Goal: Task Accomplishment & Management: Complete application form

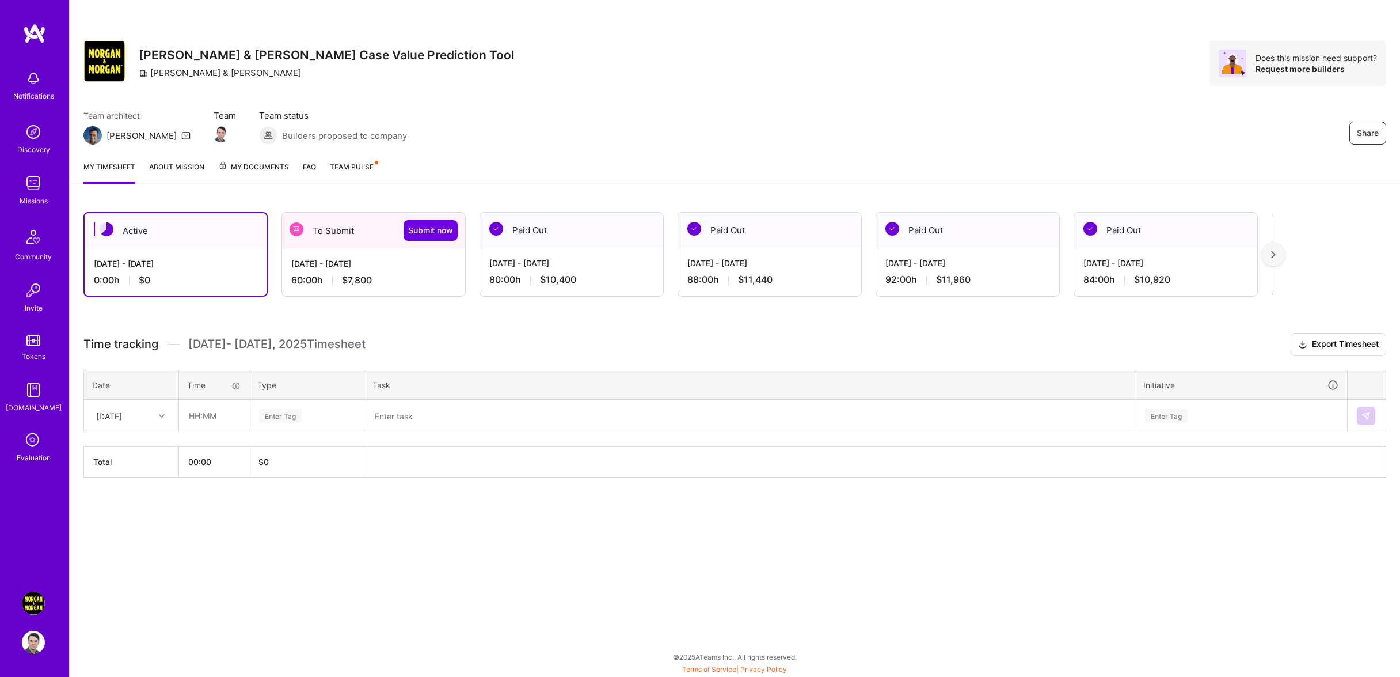
click at [330, 258] on div "[DATE] - [DATE]" at bounding box center [373, 263] width 165 height 12
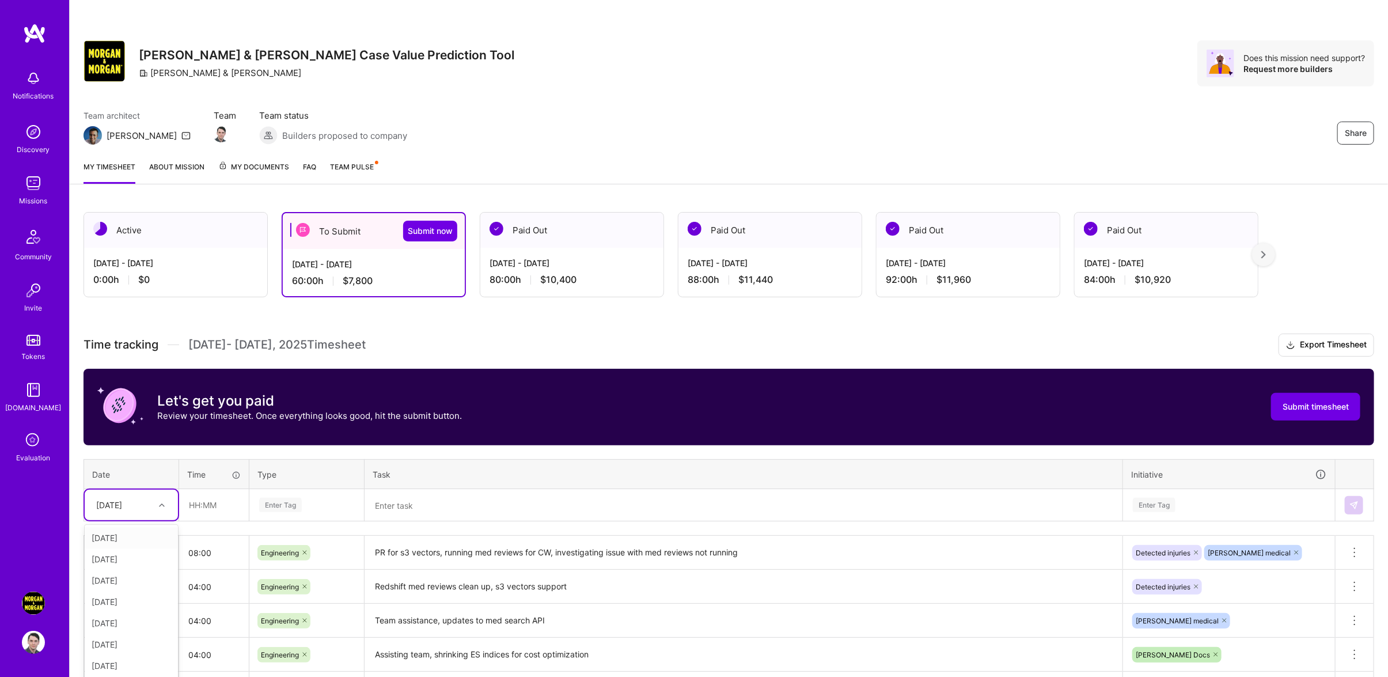
click at [139, 516] on div "Time tracking [DATE] - [DATE] Timesheet Export Timesheet Let's get you paid Rev…" at bounding box center [728, 602] width 1290 height 539
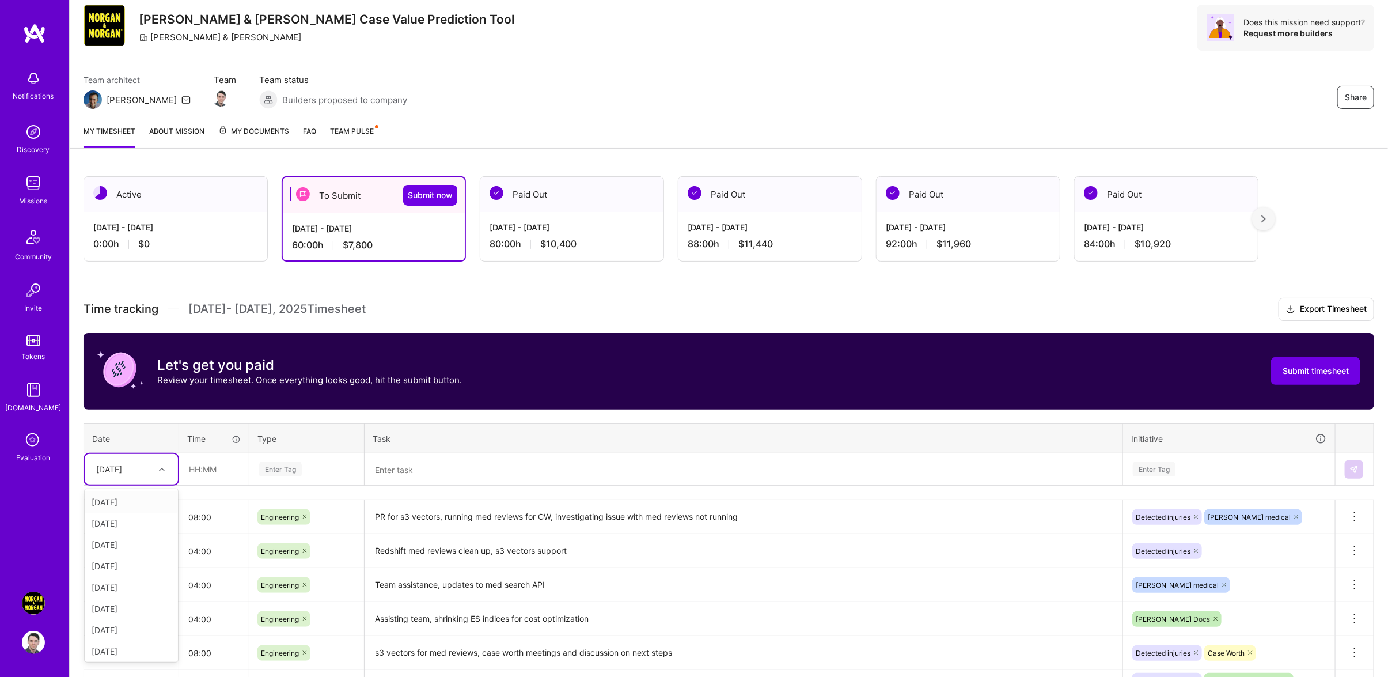
scroll to position [130, 0]
click at [126, 660] on div "[DATE]" at bounding box center [131, 649] width 93 height 21
click at [223, 484] on input "text" at bounding box center [214, 469] width 69 height 31
drag, startPoint x: 223, startPoint y: 485, endPoint x: 128, endPoint y: 474, distance: 96.2
click at [180, 474] on input "9" at bounding box center [214, 469] width 69 height 31
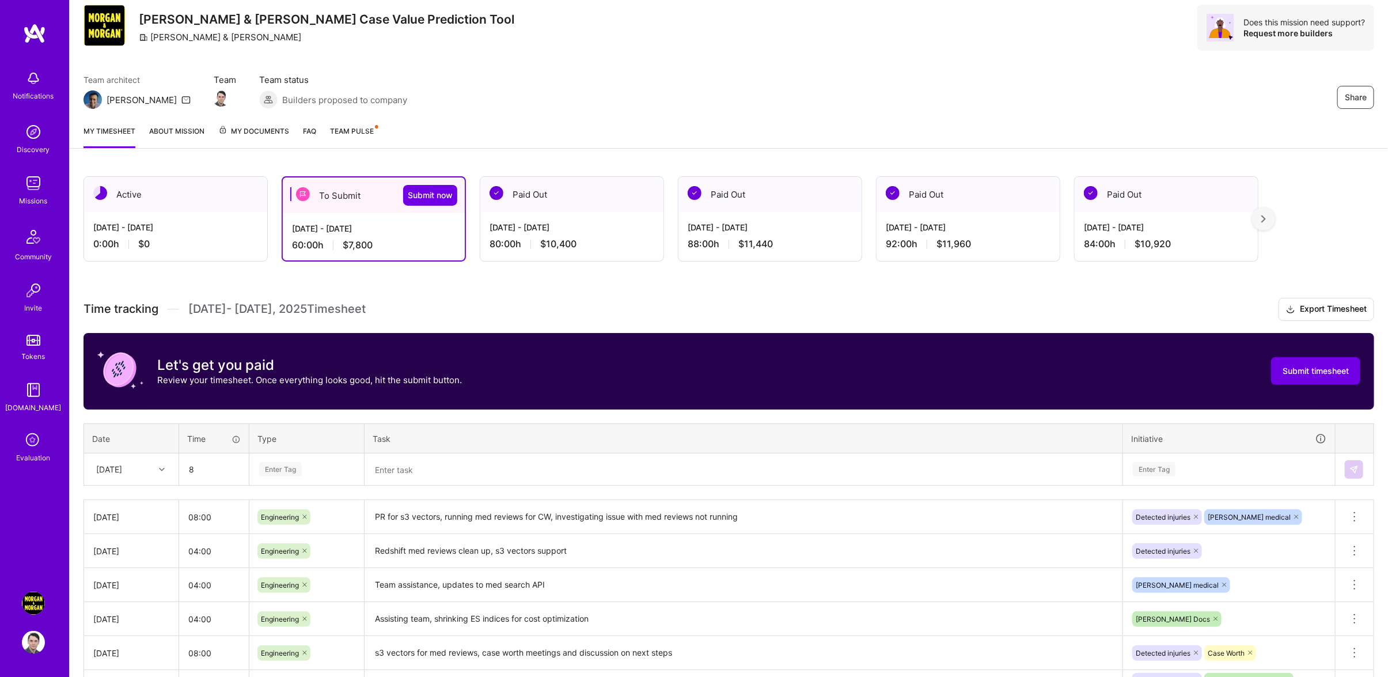
type input "08:00"
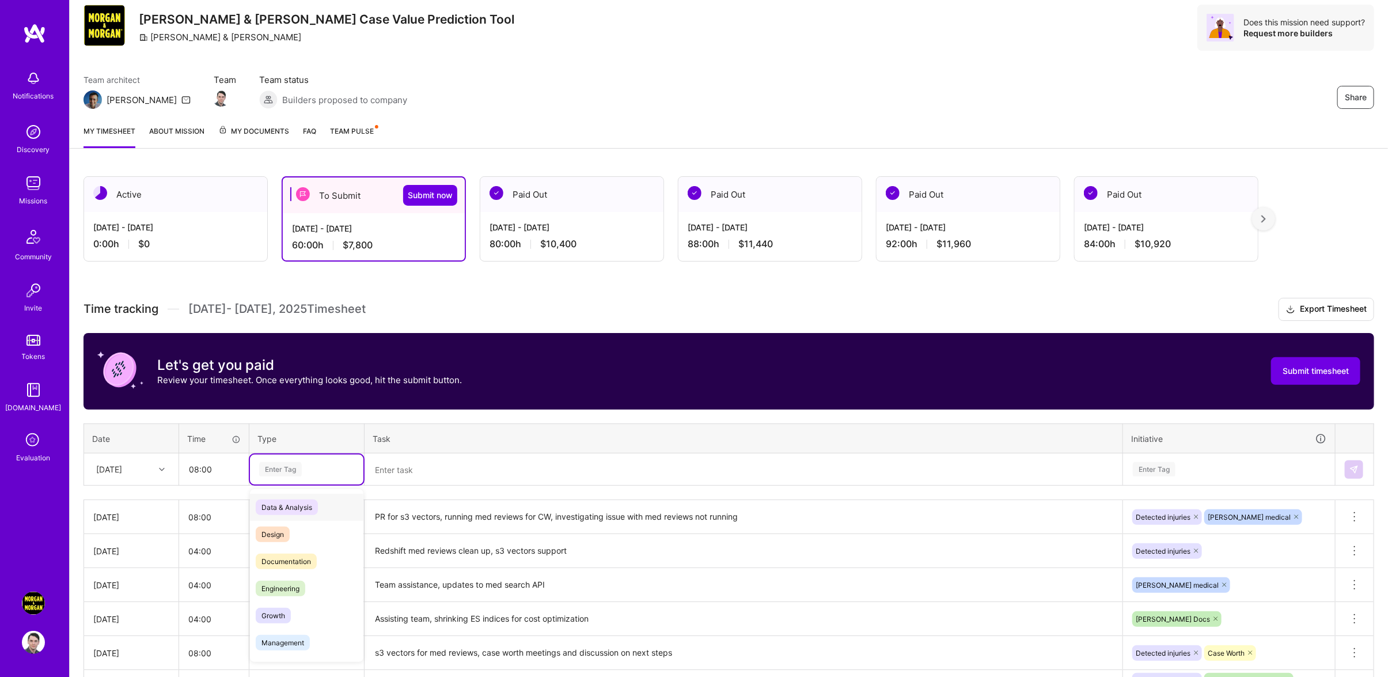
click at [317, 476] on div "Enter Tag" at bounding box center [306, 469] width 97 height 14
click at [322, 598] on div "Engineering" at bounding box center [306, 588] width 113 height 27
click at [426, 481] on textarea at bounding box center [743, 469] width 755 height 30
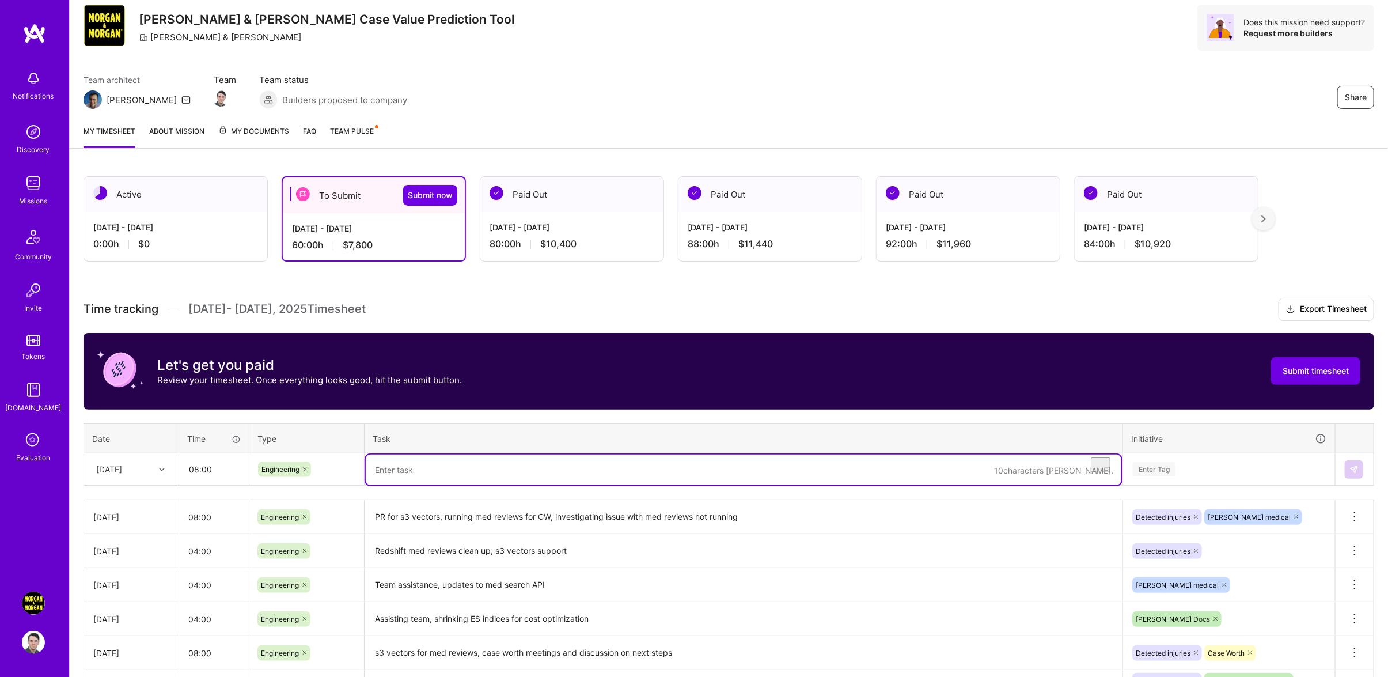
type textarea "F"
type textarea "M"
type textarea "F"
type textarea "1on1s and follow ups, multi doc med chrono review, mapping for med reviews"
click at [1223, 484] on div "Enter Tag" at bounding box center [1228, 469] width 211 height 30
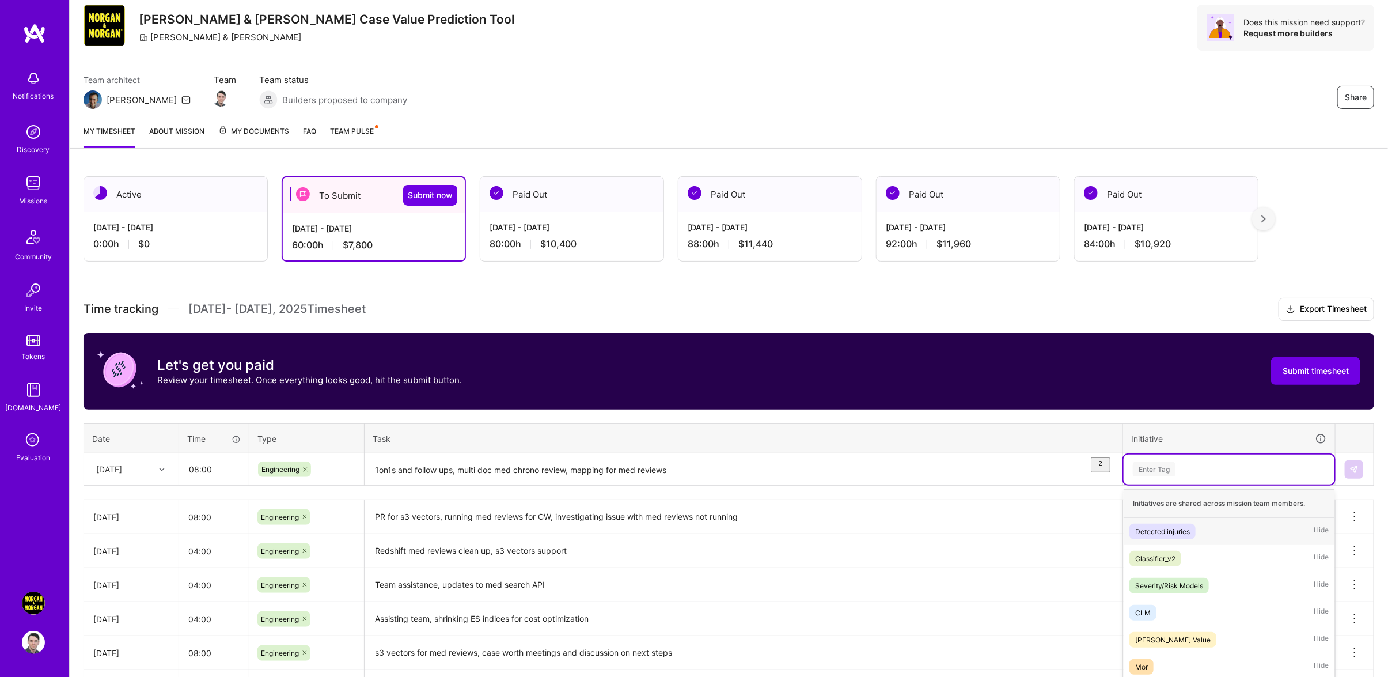
scroll to position [99, 0]
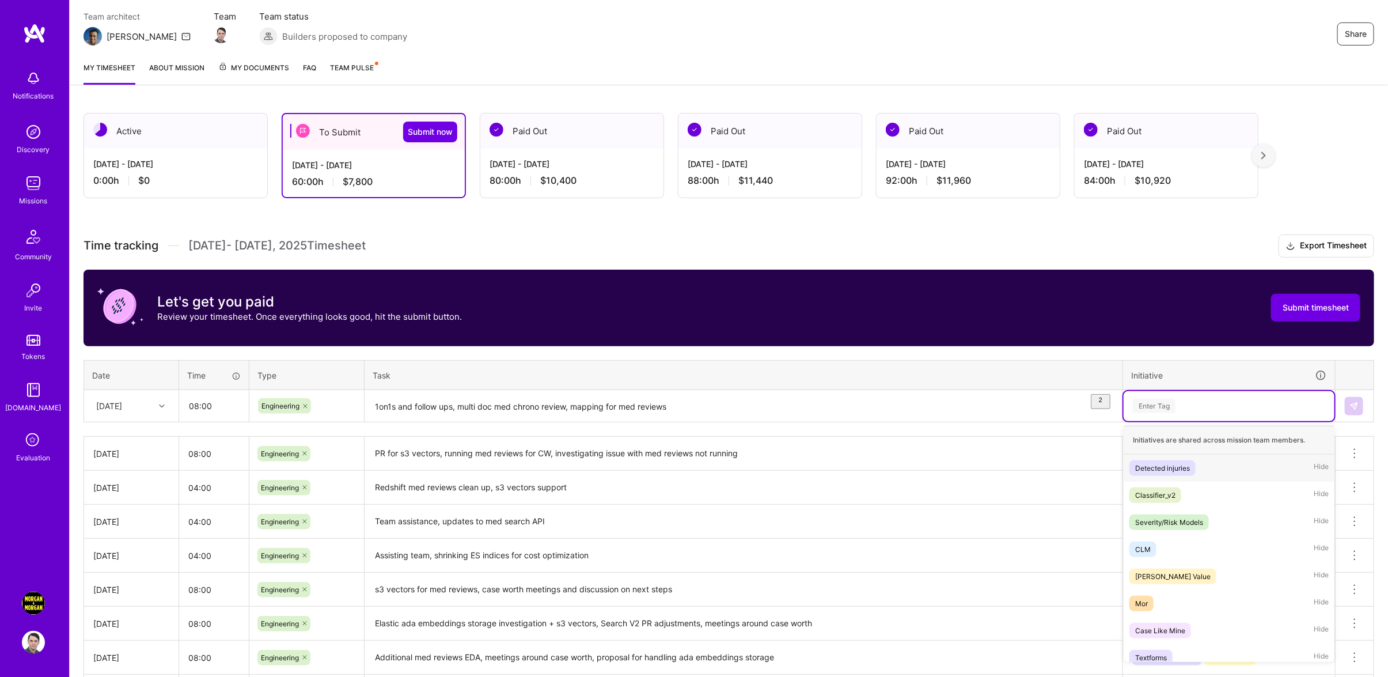
click at [1206, 479] on div "Detected injuries Hide" at bounding box center [1228, 467] width 211 height 27
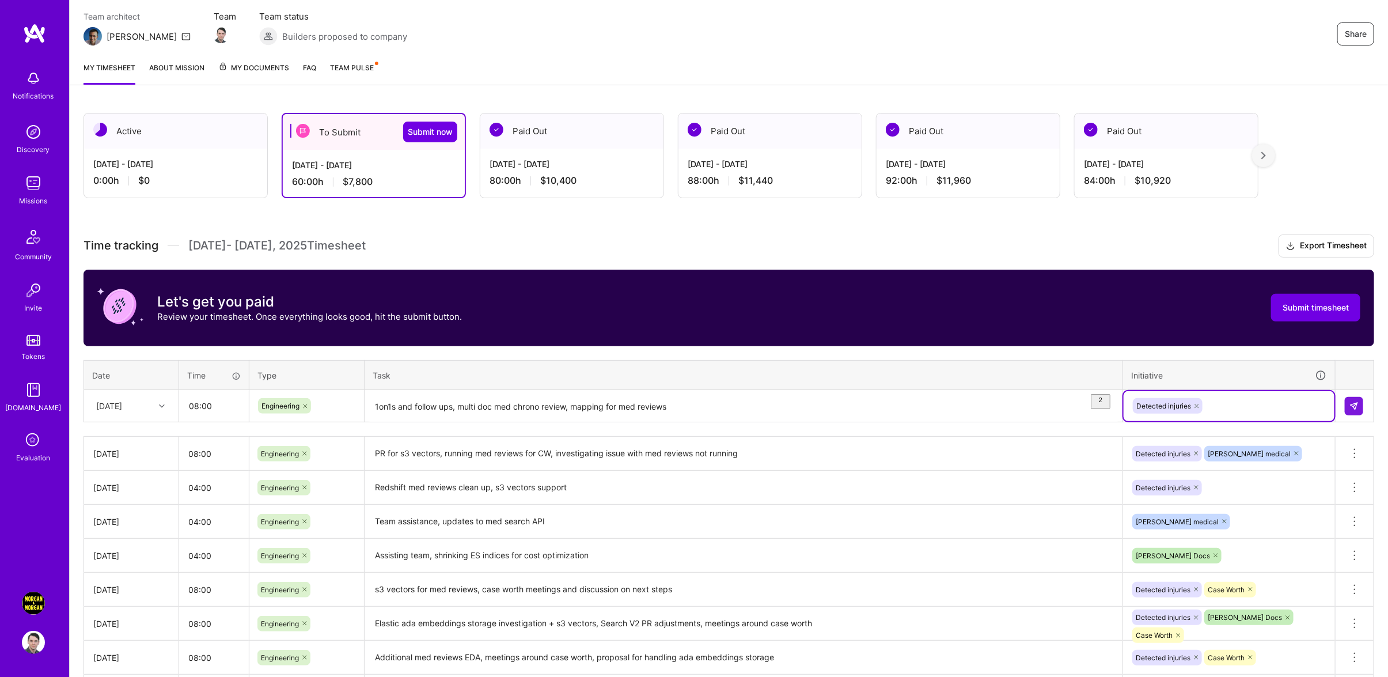
click at [1258, 421] on div "Detected injuries" at bounding box center [1228, 406] width 211 height 30
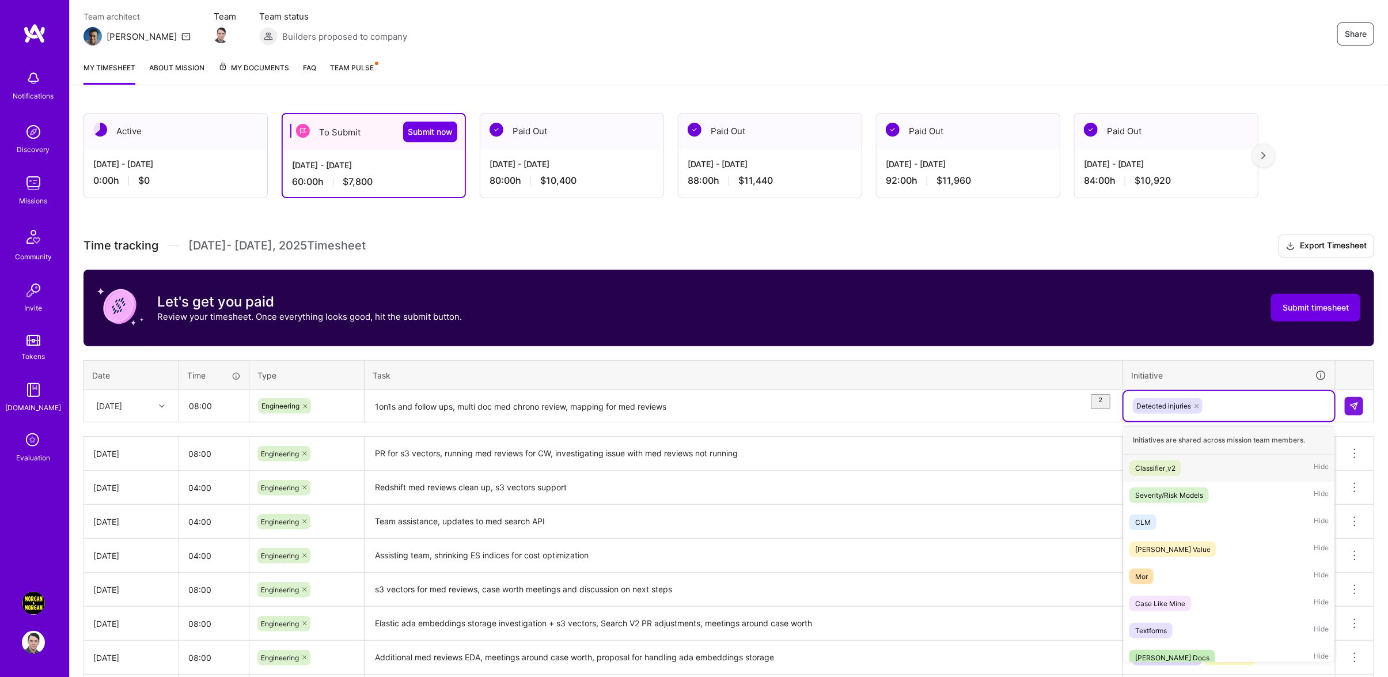
click at [1196, 409] on icon at bounding box center [1196, 406] width 7 height 7
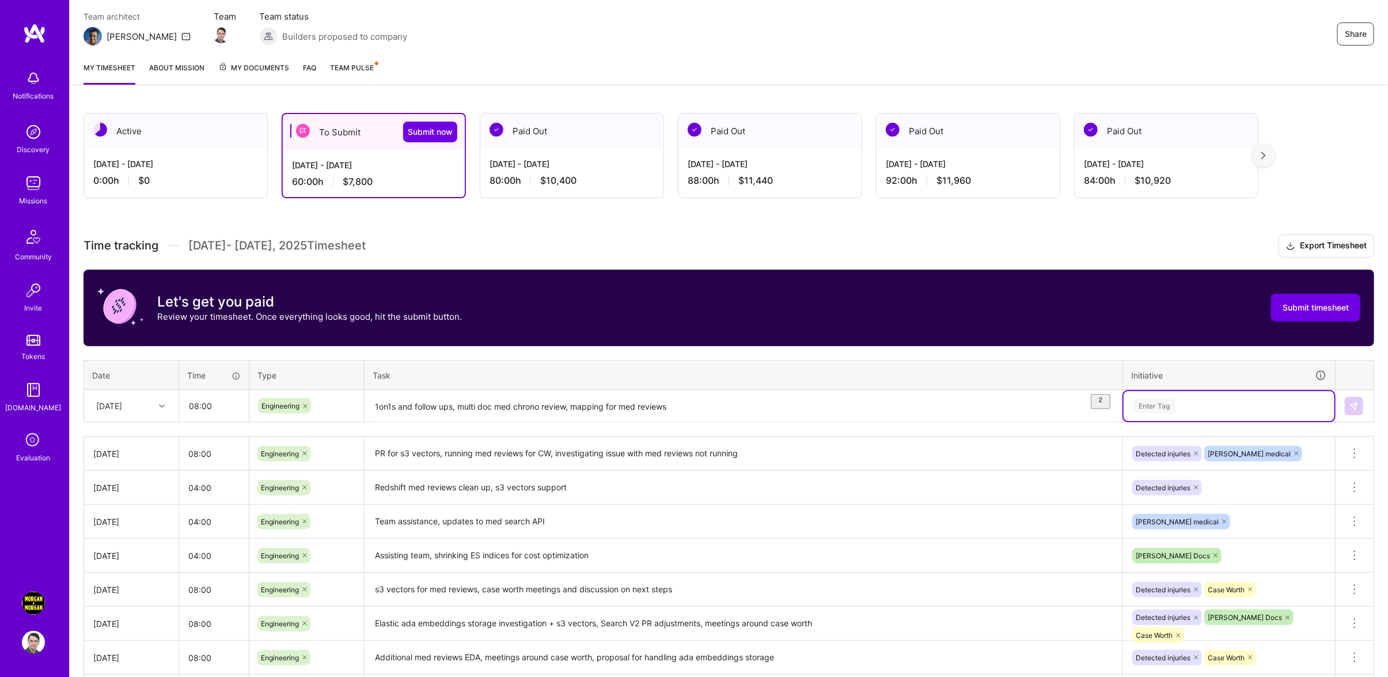
click at [1205, 413] on div "Enter Tag" at bounding box center [1229, 405] width 195 height 14
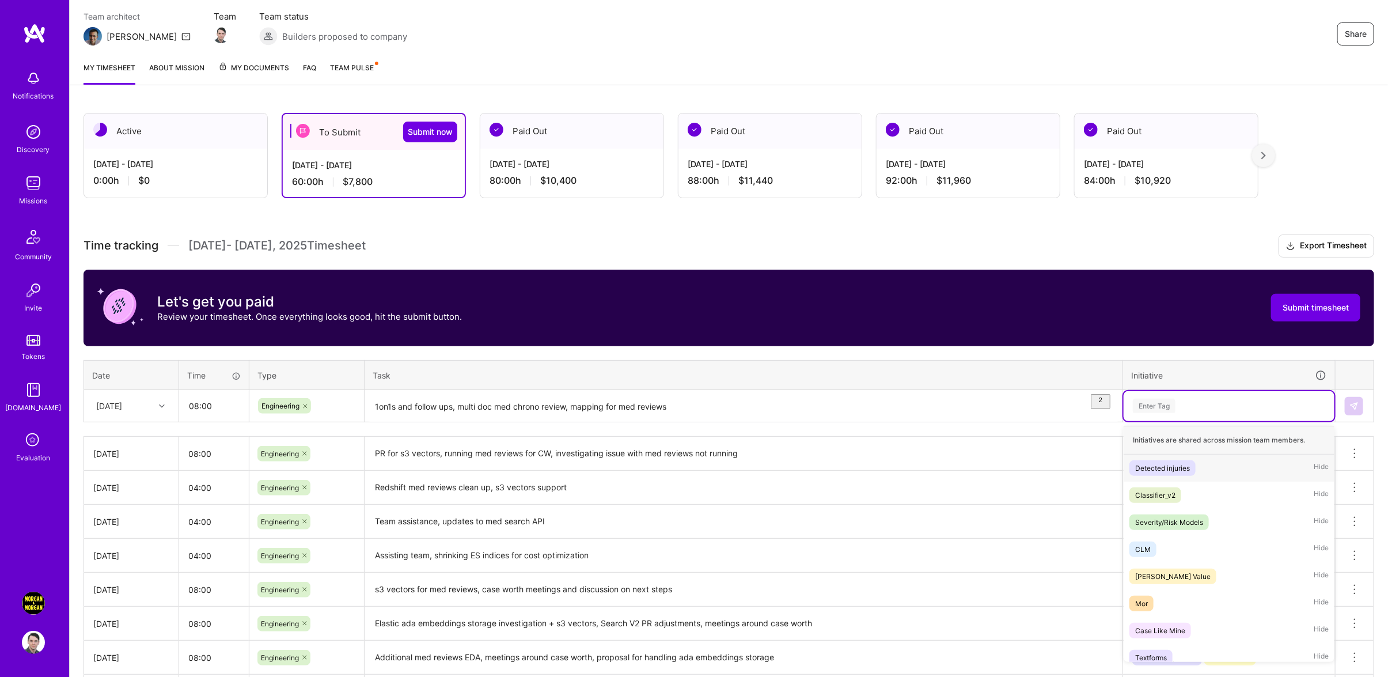
click at [1205, 413] on div "Enter Tag" at bounding box center [1229, 405] width 195 height 14
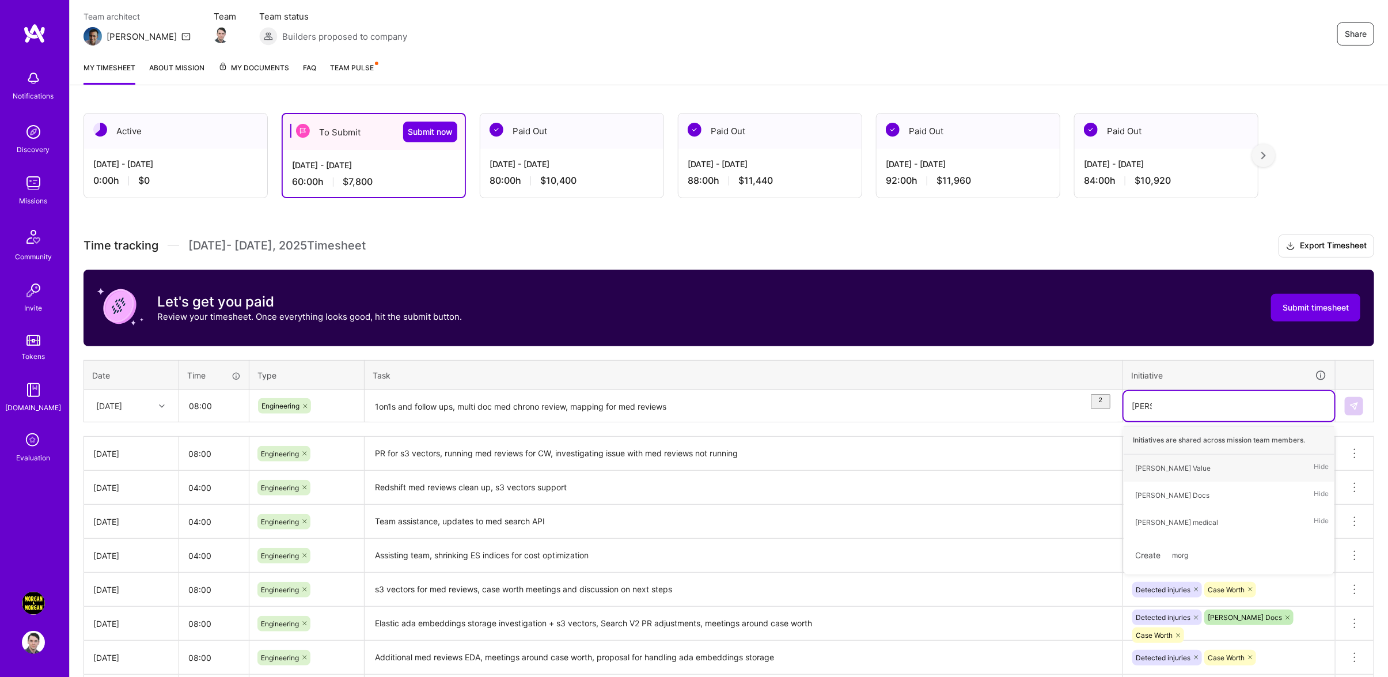
type input "[PERSON_NAME]"
click at [1182, 520] on div "[PERSON_NAME] medical Hide" at bounding box center [1228, 521] width 211 height 27
type input "case"
click at [1198, 471] on div "Case Like Mine Hide" at bounding box center [1228, 467] width 211 height 27
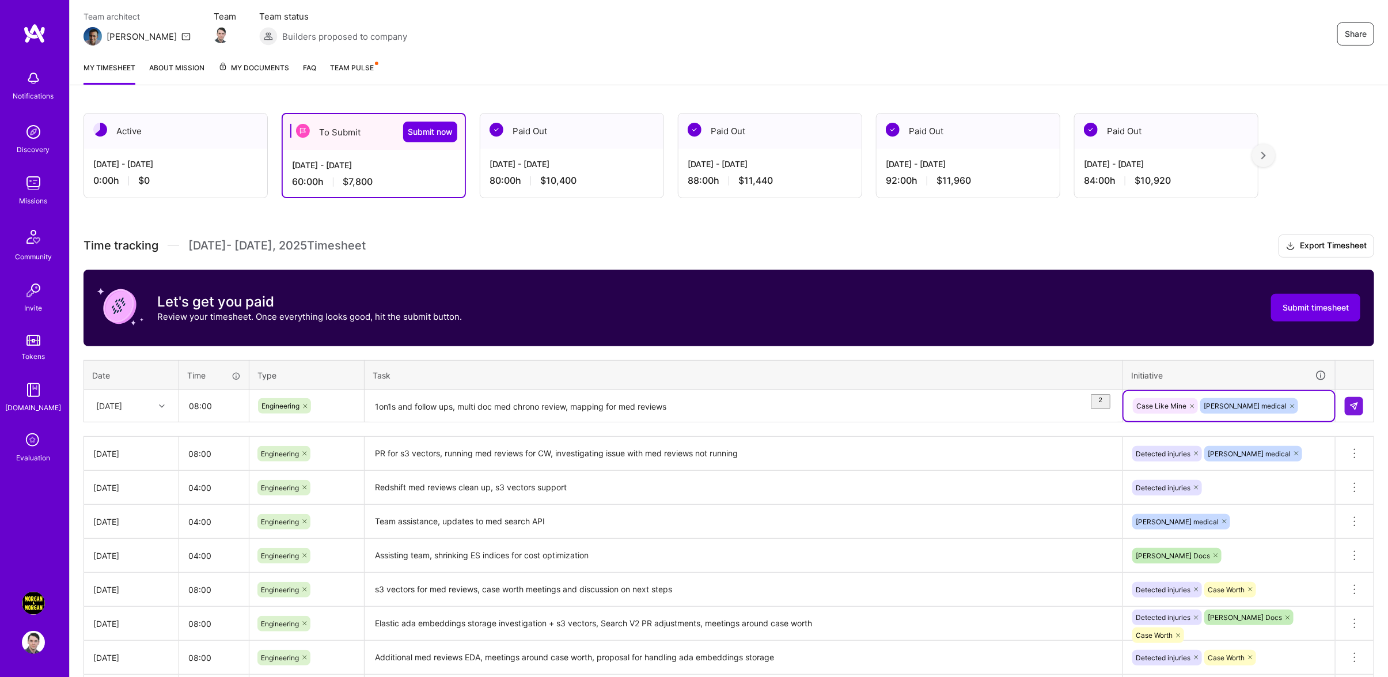
click at [1190, 409] on icon at bounding box center [1192, 406] width 7 height 7
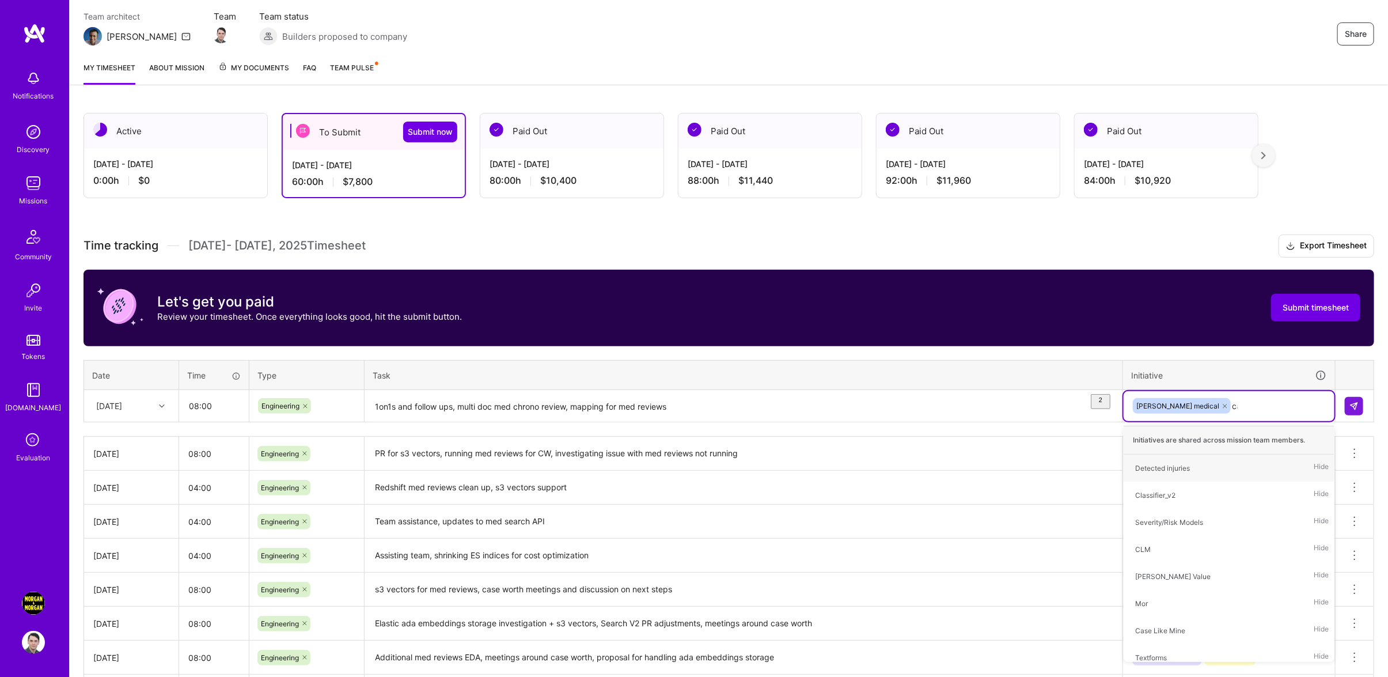
type input "case"
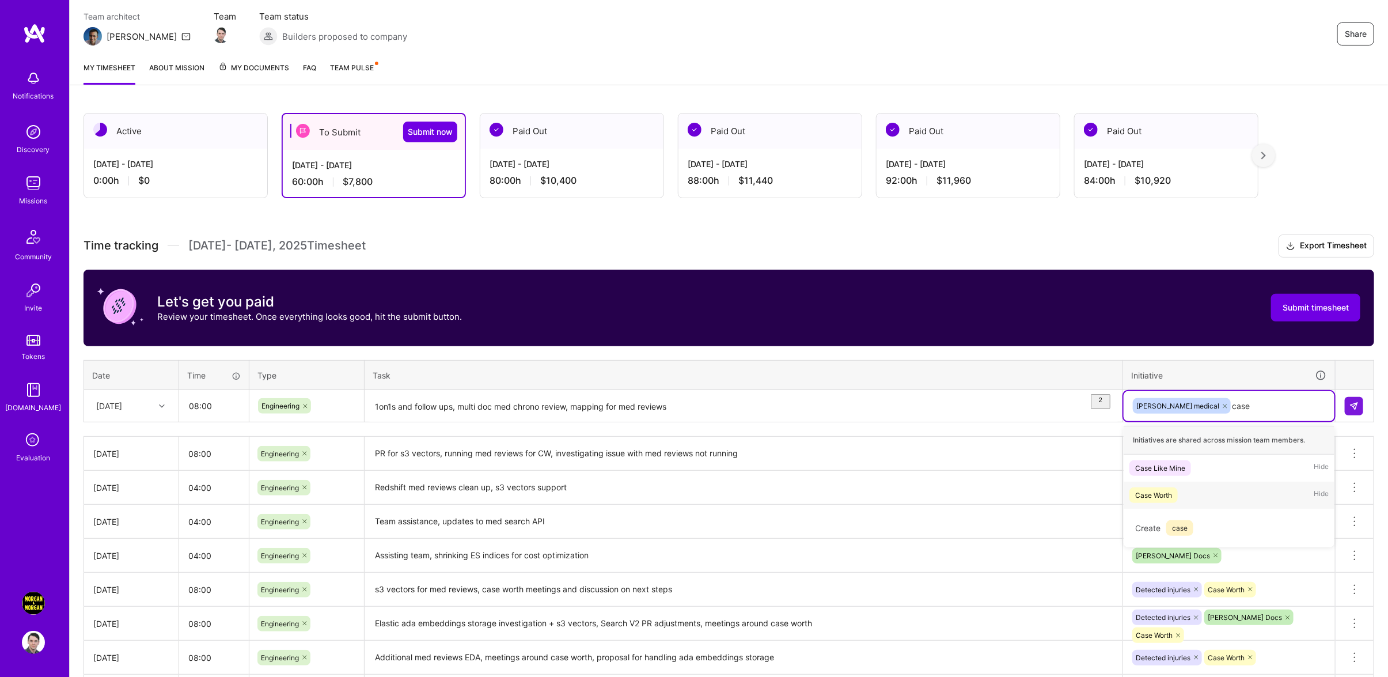
click at [1187, 499] on div "Case Worth Hide" at bounding box center [1228, 494] width 211 height 27
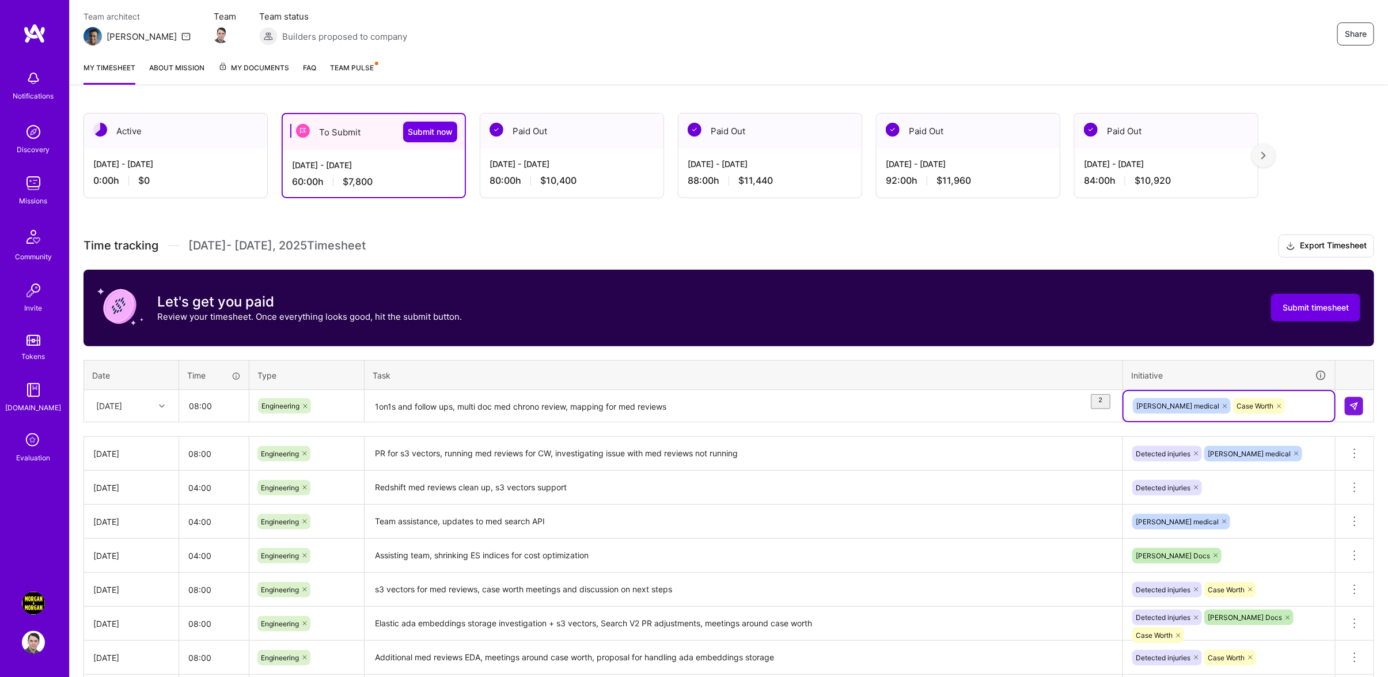
click at [1341, 416] on td at bounding box center [1354, 406] width 39 height 32
click at [1353, 411] on img at bounding box center [1353, 405] width 9 height 9
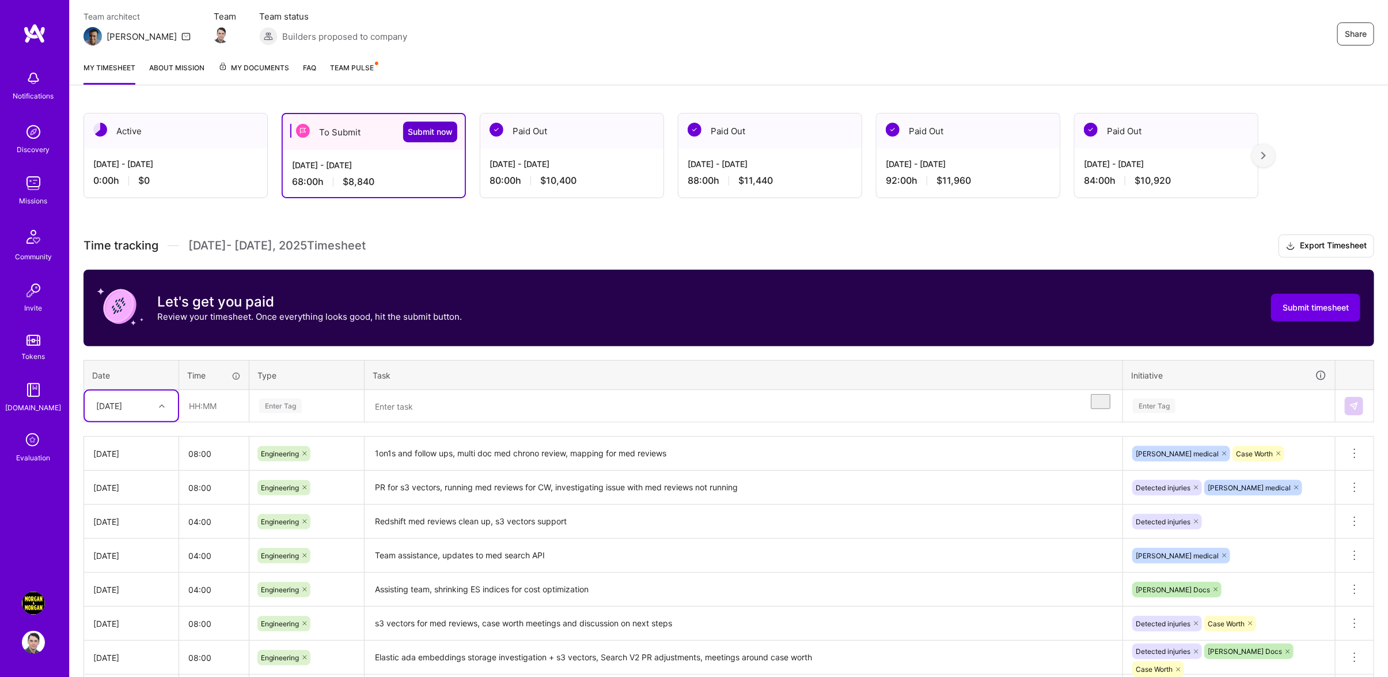
click at [438, 123] on button "Submit now" at bounding box center [430, 132] width 54 height 21
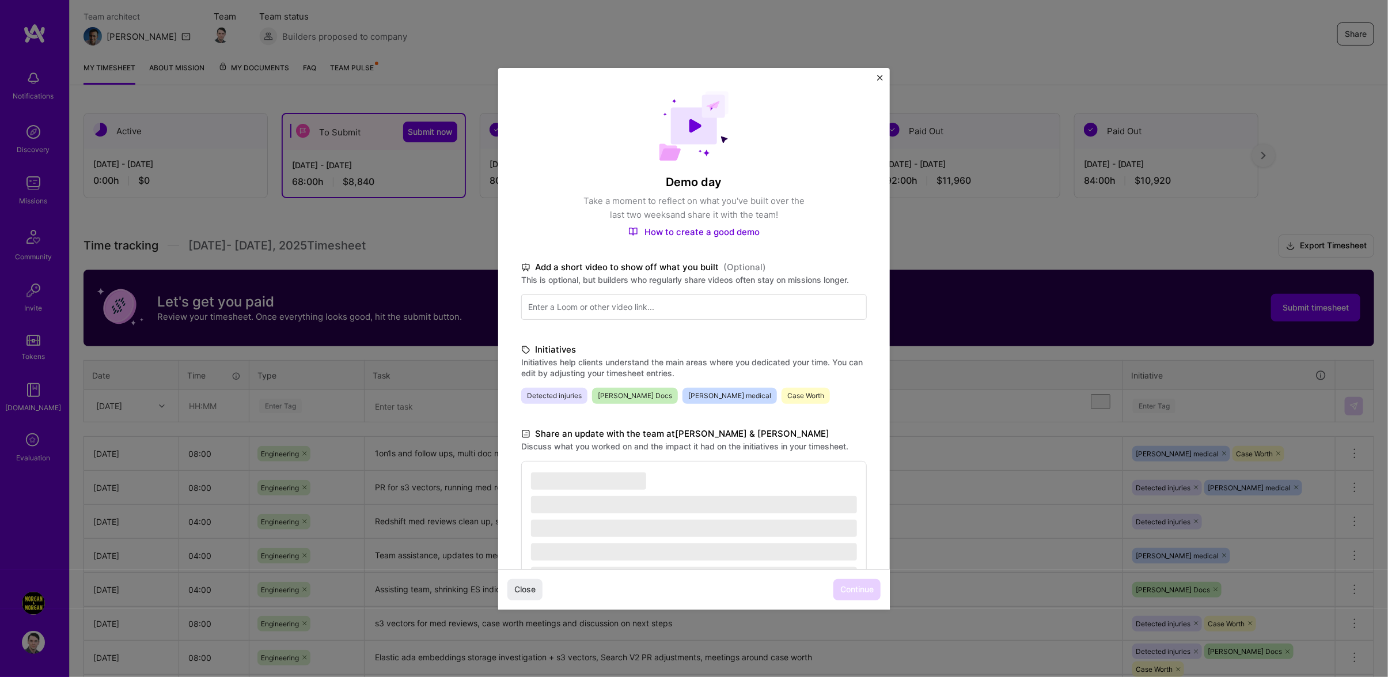
scroll to position [70, 0]
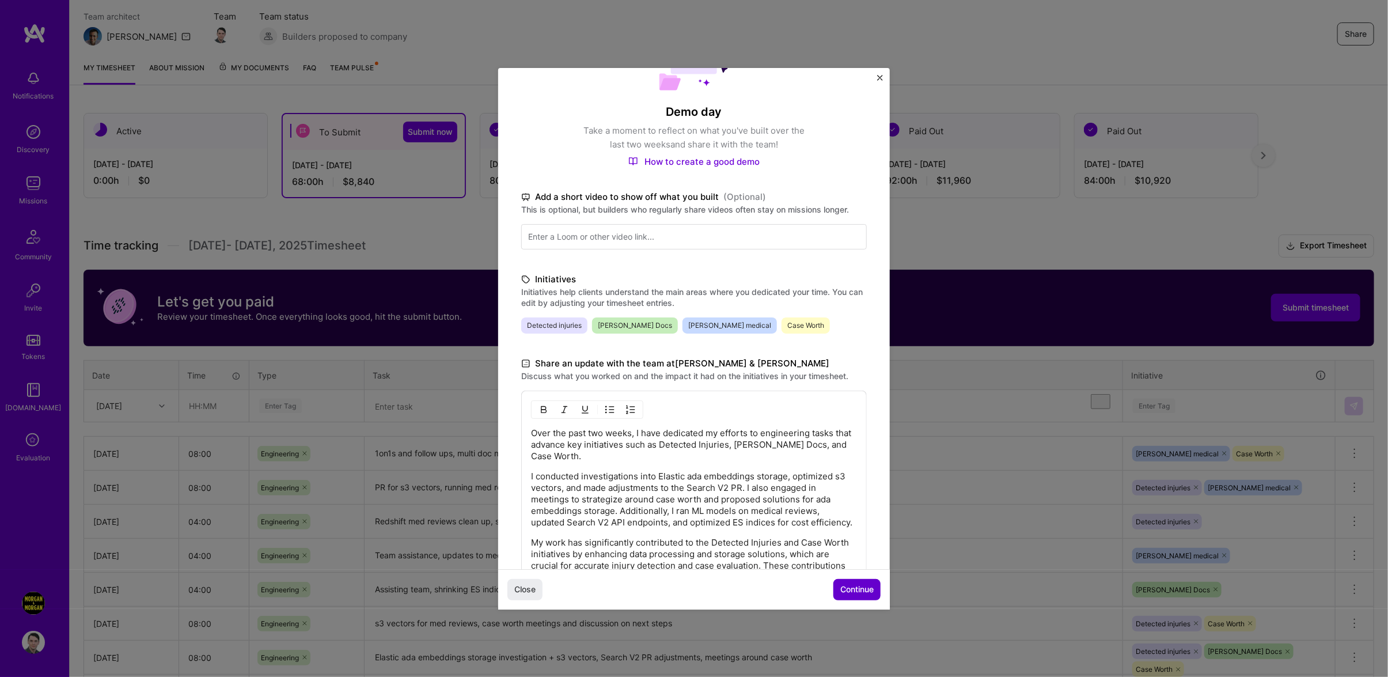
click at [853, 589] on span "Continue" at bounding box center [856, 589] width 33 height 12
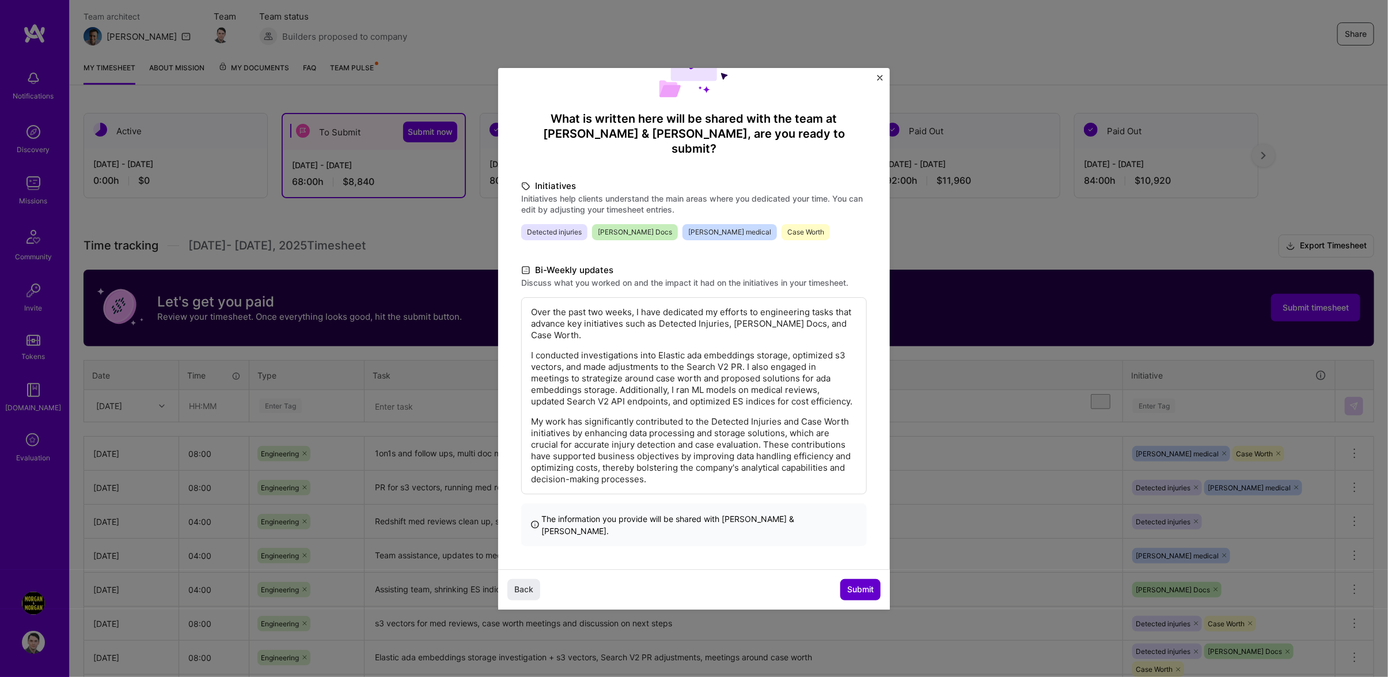
scroll to position [47, 0]
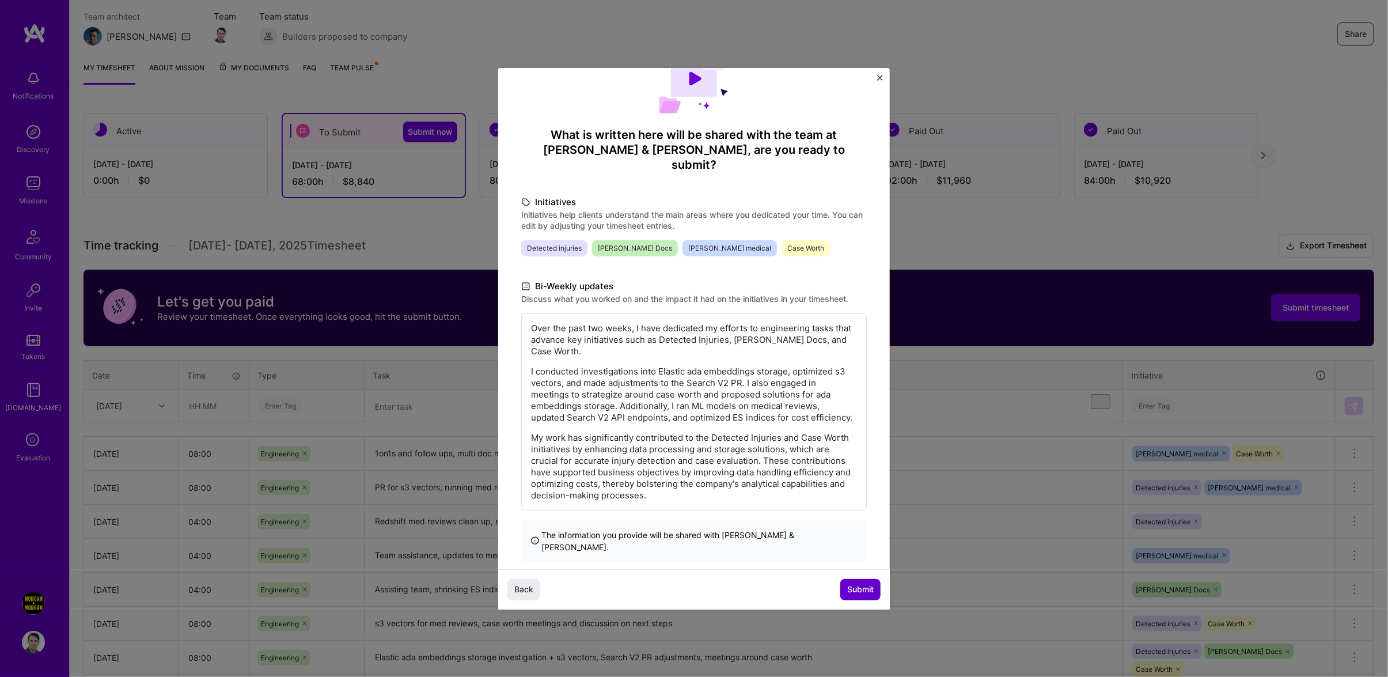
click at [864, 589] on span "Submit" at bounding box center [860, 589] width 26 height 12
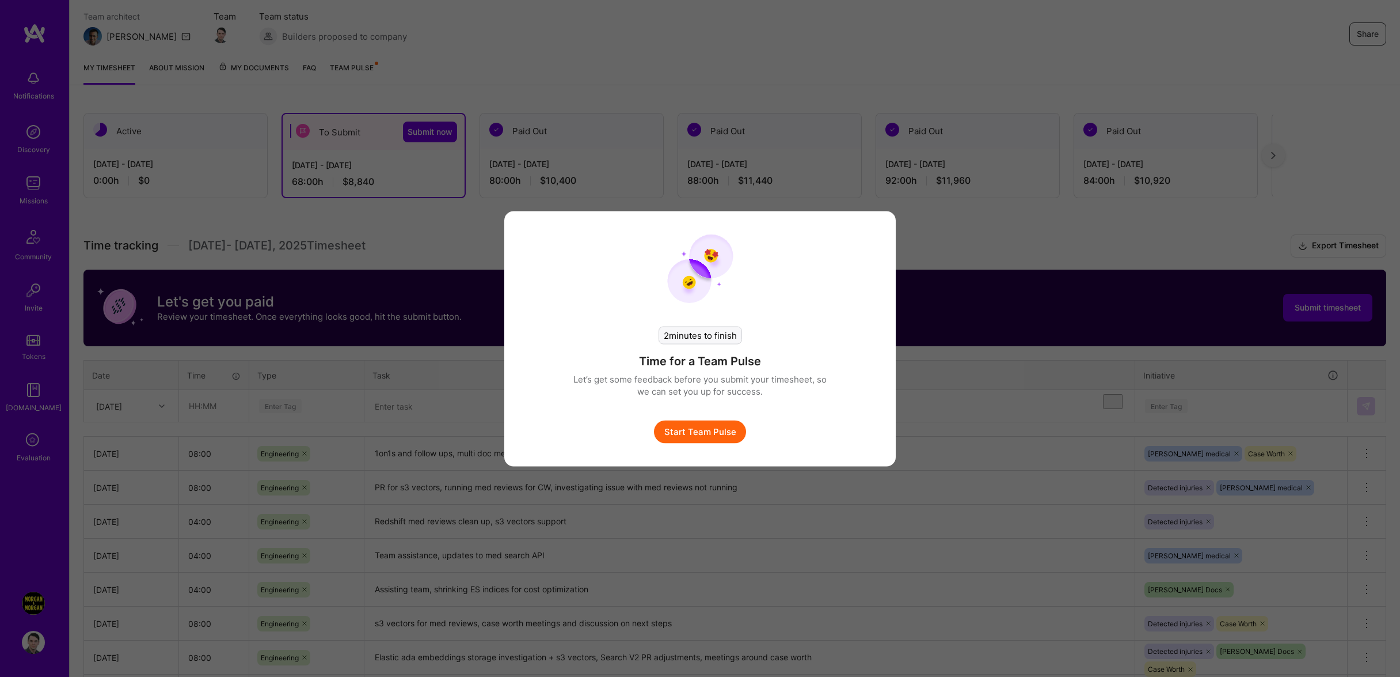
click at [704, 426] on button "Start Team Pulse" at bounding box center [700, 431] width 92 height 23
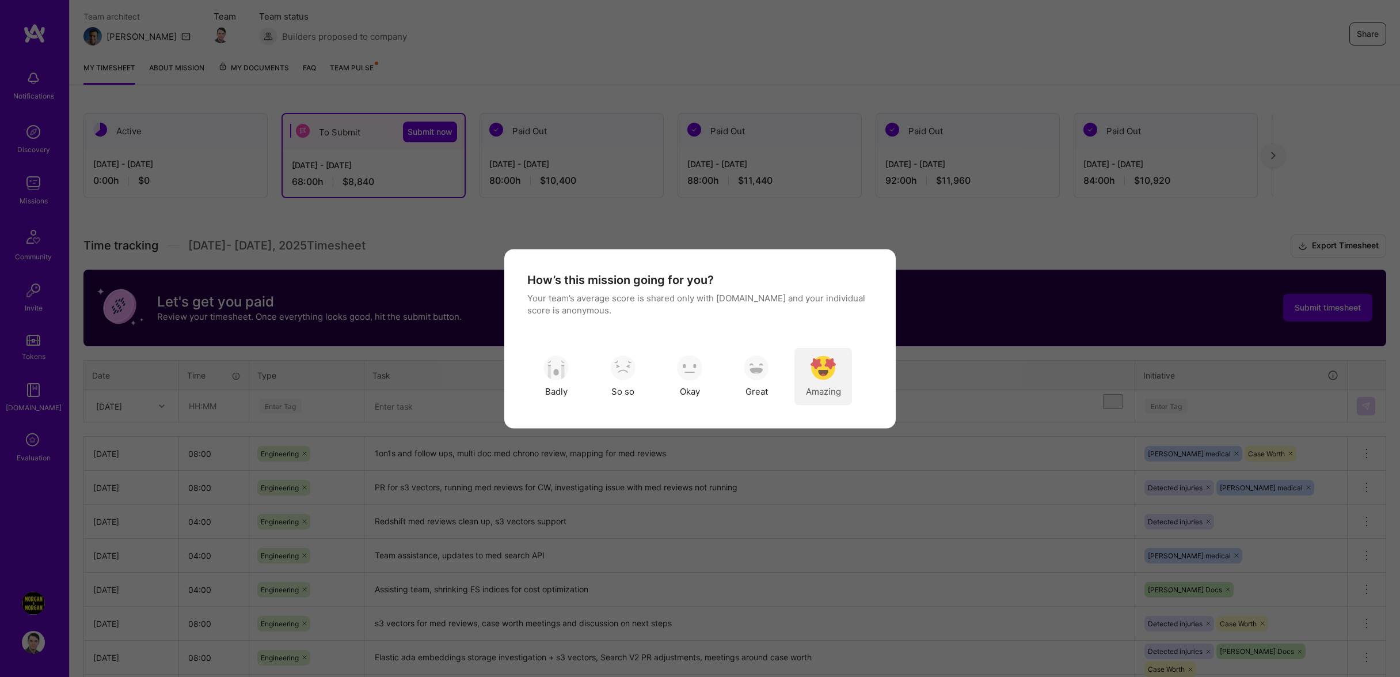
click at [826, 373] on img "modal" at bounding box center [823, 367] width 25 height 25
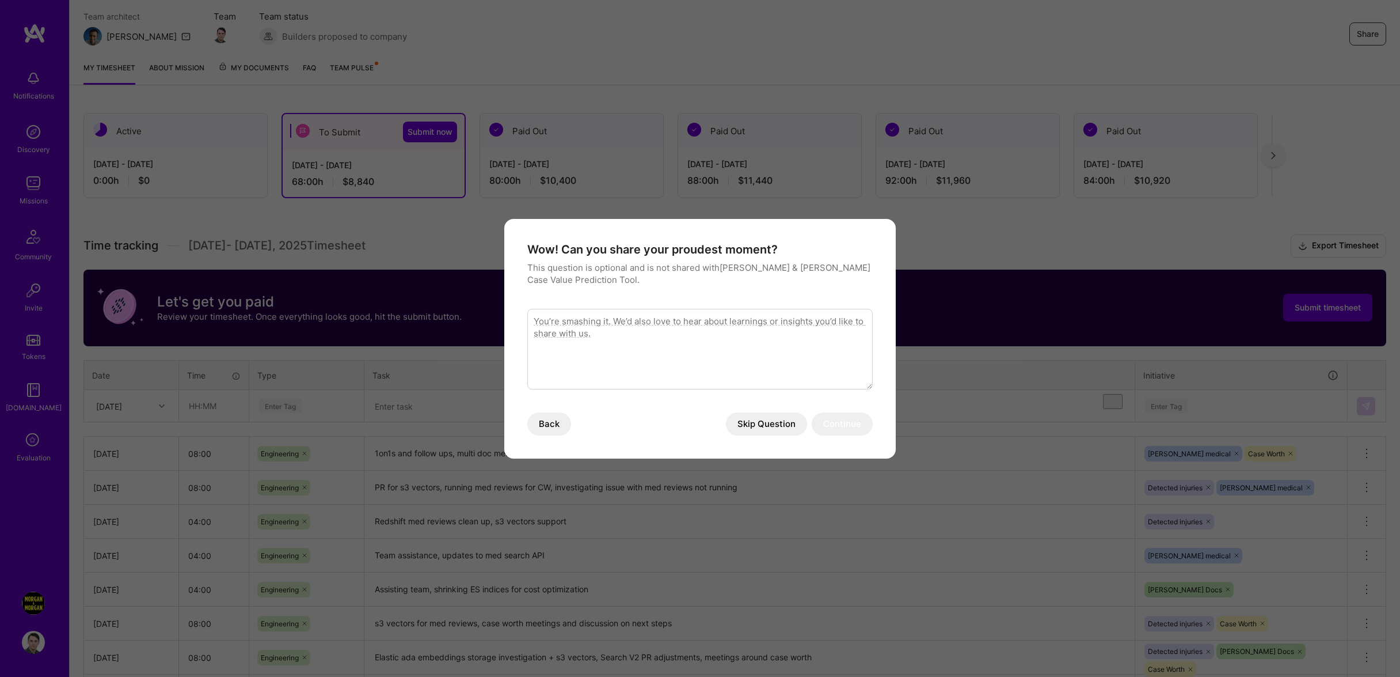
click at [789, 430] on button "Skip Question" at bounding box center [766, 423] width 81 height 23
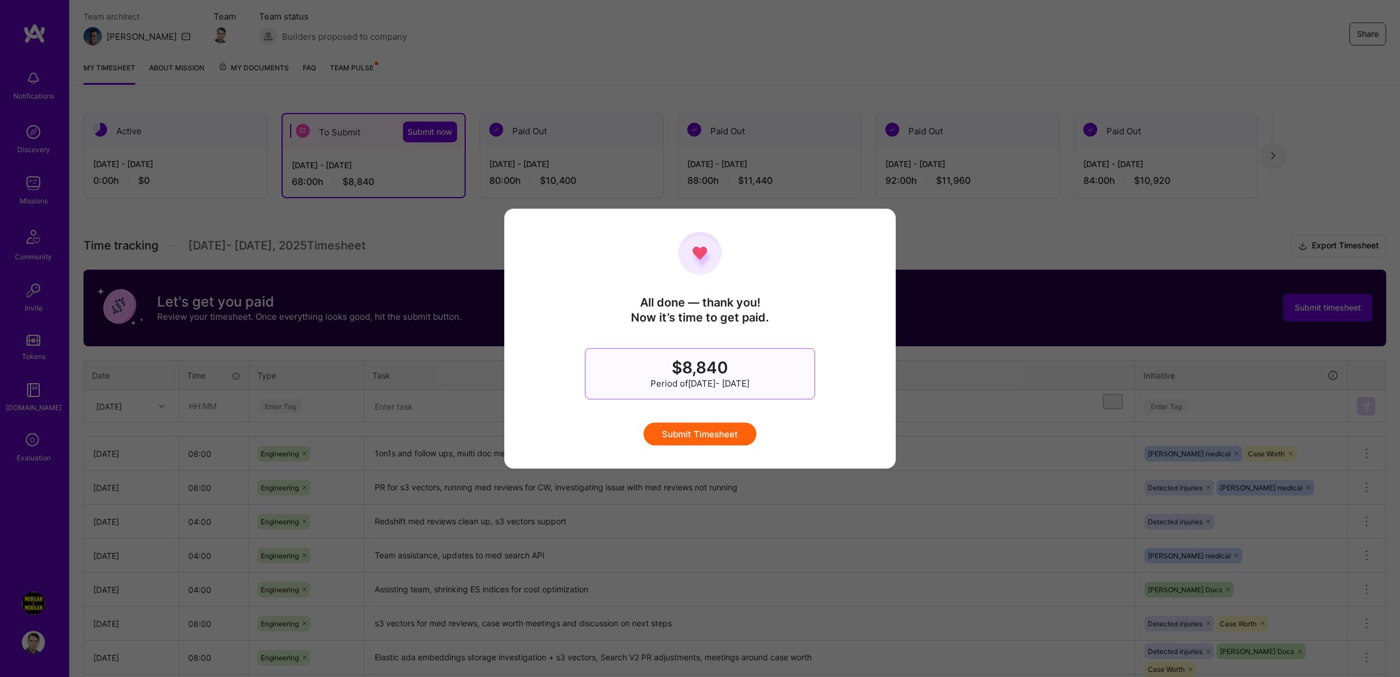
click at [728, 438] on button "Submit Timesheet" at bounding box center [700, 433] width 113 height 23
